Goal: Task Accomplishment & Management: Use online tool/utility

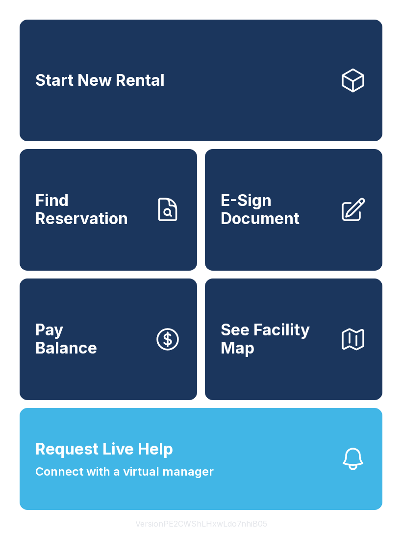
click at [286, 228] on span "E-Sign Document" at bounding box center [276, 210] width 111 height 36
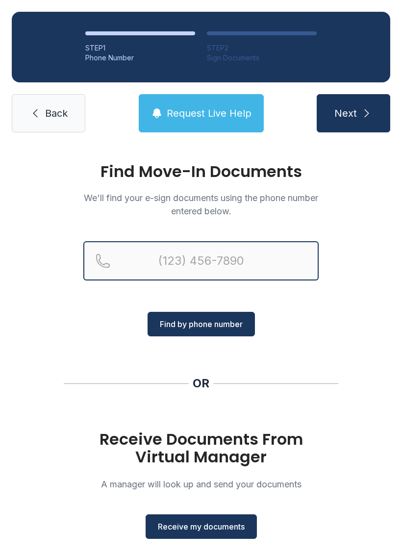
click at [157, 265] on input "Reservation phone number" at bounding box center [200, 260] width 235 height 39
type input "[PHONE_NUMBER]"
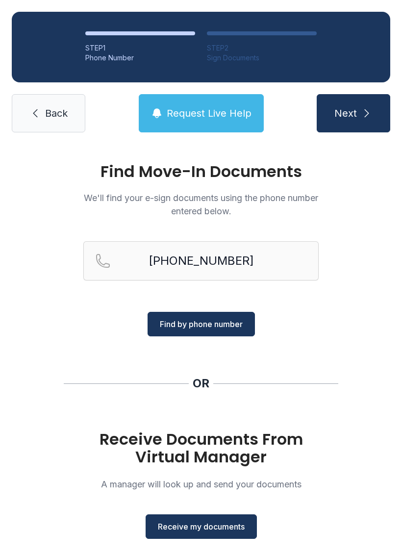
click at [196, 325] on span "Find by phone number" at bounding box center [201, 324] width 83 height 12
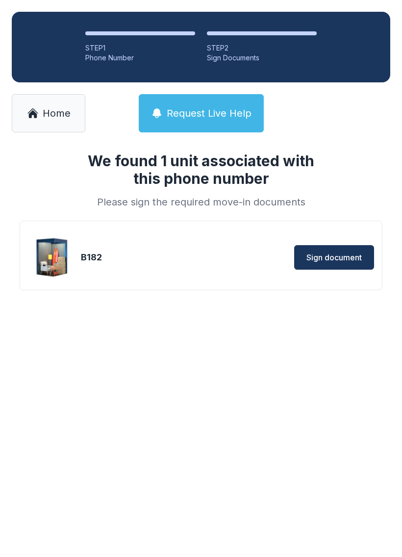
click at [340, 264] on button "Sign document" at bounding box center [334, 257] width 80 height 25
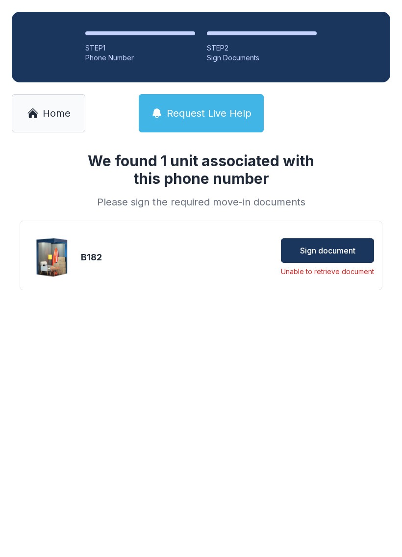
click at [339, 252] on span "Sign document" at bounding box center [327, 251] width 55 height 12
click at [328, 248] on span "Sign document" at bounding box center [327, 251] width 55 height 12
click at [344, 253] on span "Sign document" at bounding box center [327, 251] width 55 height 12
click at [66, 119] on span "Home" at bounding box center [57, 113] width 28 height 14
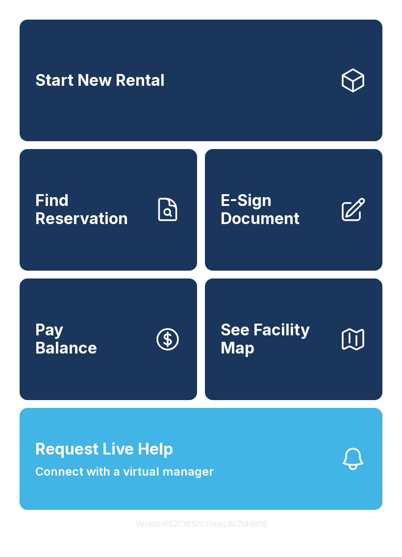
click at [337, 211] on link "E-Sign Document" at bounding box center [294, 210] width 178 height 122
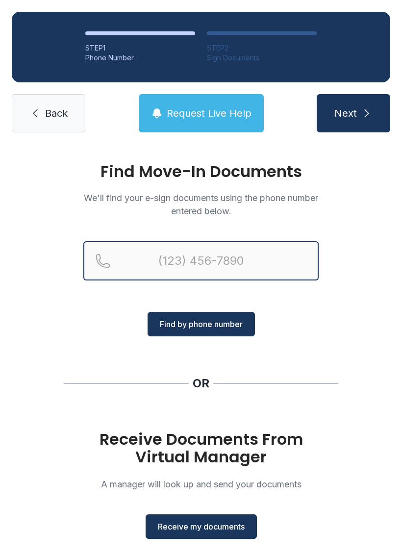
click at [200, 260] on input "Reservation phone number" at bounding box center [200, 260] width 235 height 39
type input "[PHONE_NUMBER]"
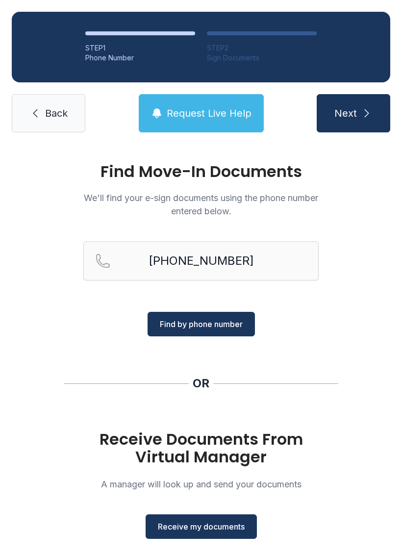
click at [228, 327] on span "Find by phone number" at bounding box center [201, 324] width 83 height 12
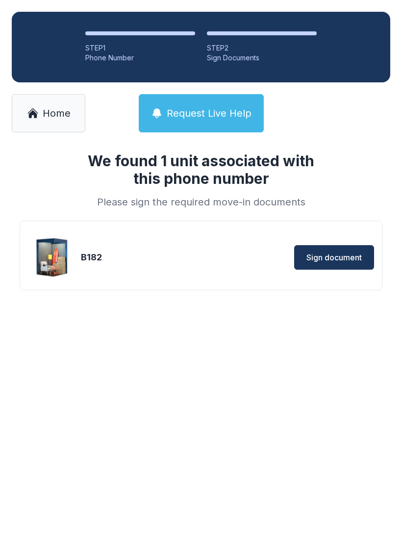
click at [347, 258] on span "Sign document" at bounding box center [333, 258] width 55 height 12
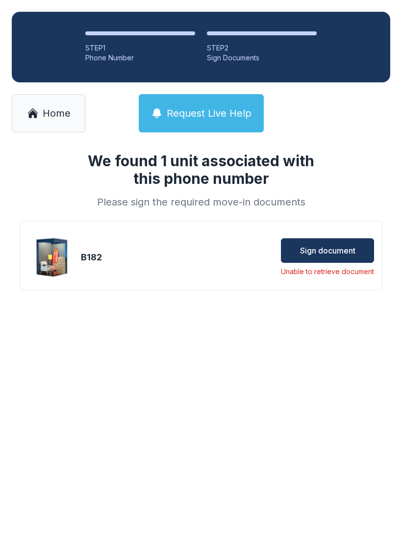
click at [69, 125] on link "Home" at bounding box center [49, 113] width 74 height 38
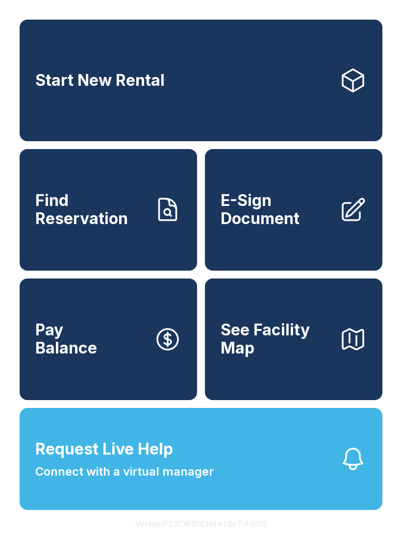
click at [343, 235] on link "E-Sign Document" at bounding box center [294, 210] width 178 height 122
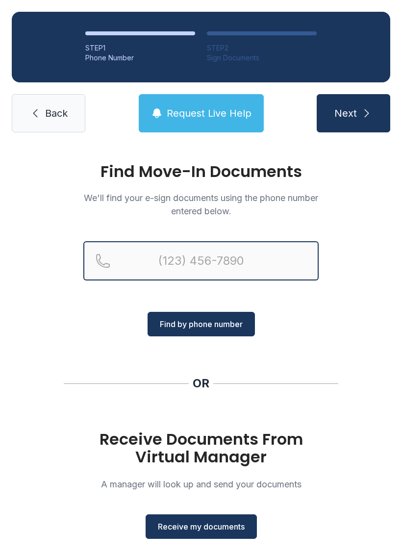
click at [197, 263] on input "Reservation phone number" at bounding box center [200, 260] width 235 height 39
type input "[PHONE_NUMBER]"
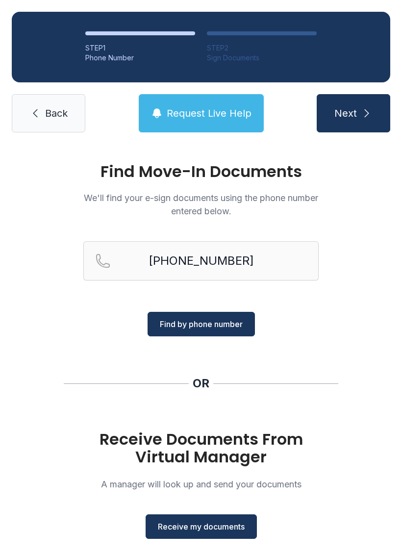
click at [371, 107] on button "Next" at bounding box center [354, 113] width 74 height 38
click at [219, 533] on button "Receive my documents" at bounding box center [201, 526] width 111 height 25
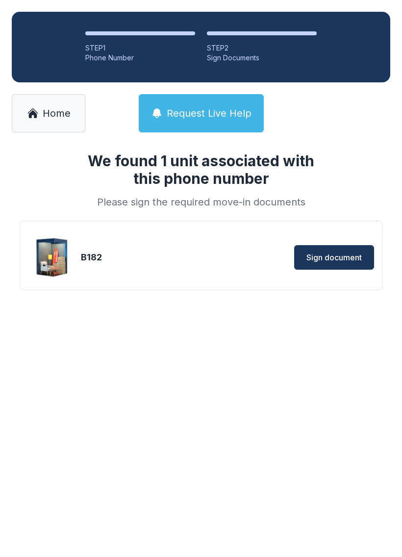
click at [332, 246] on button "Sign document" at bounding box center [334, 257] width 80 height 25
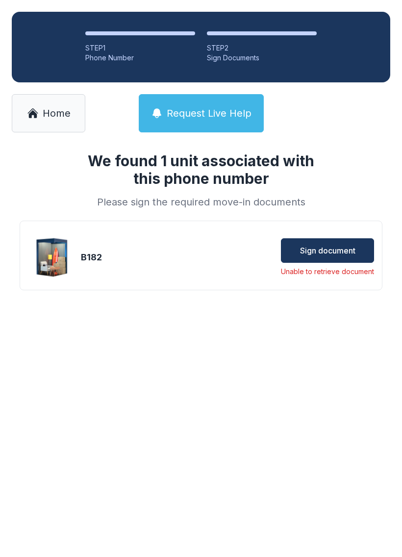
click at [53, 117] on span "Home" at bounding box center [57, 113] width 28 height 14
